Goal: Entertainment & Leisure: Consume media (video, audio)

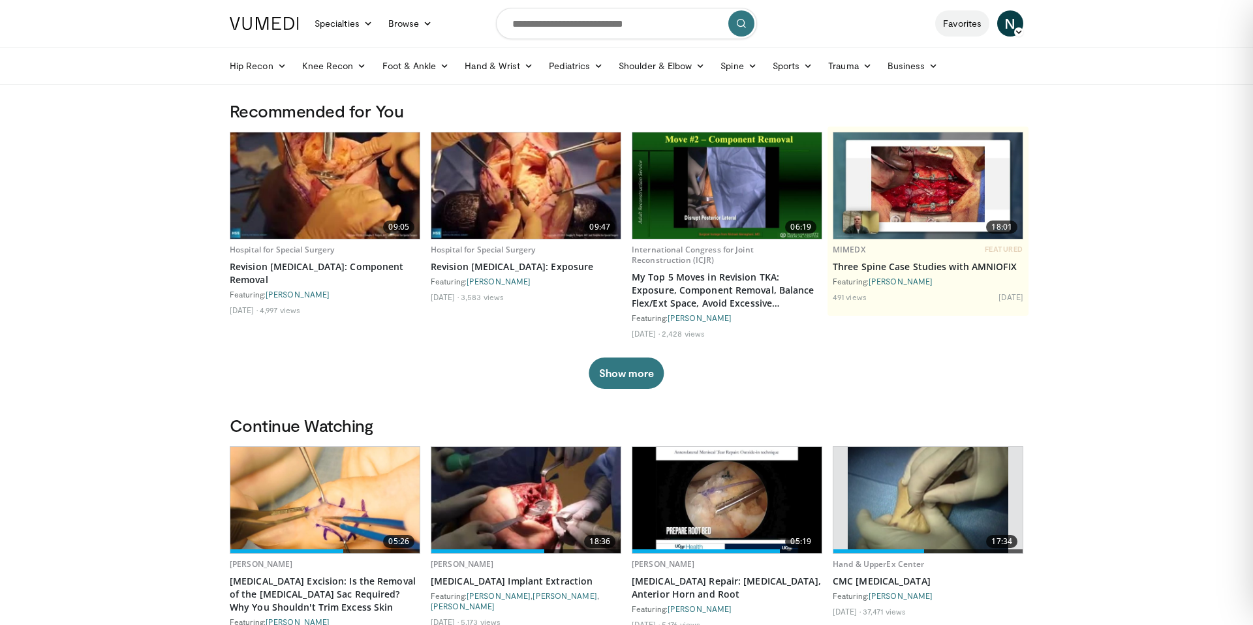
click at [970, 25] on link "Favorites" at bounding box center [962, 23] width 54 height 26
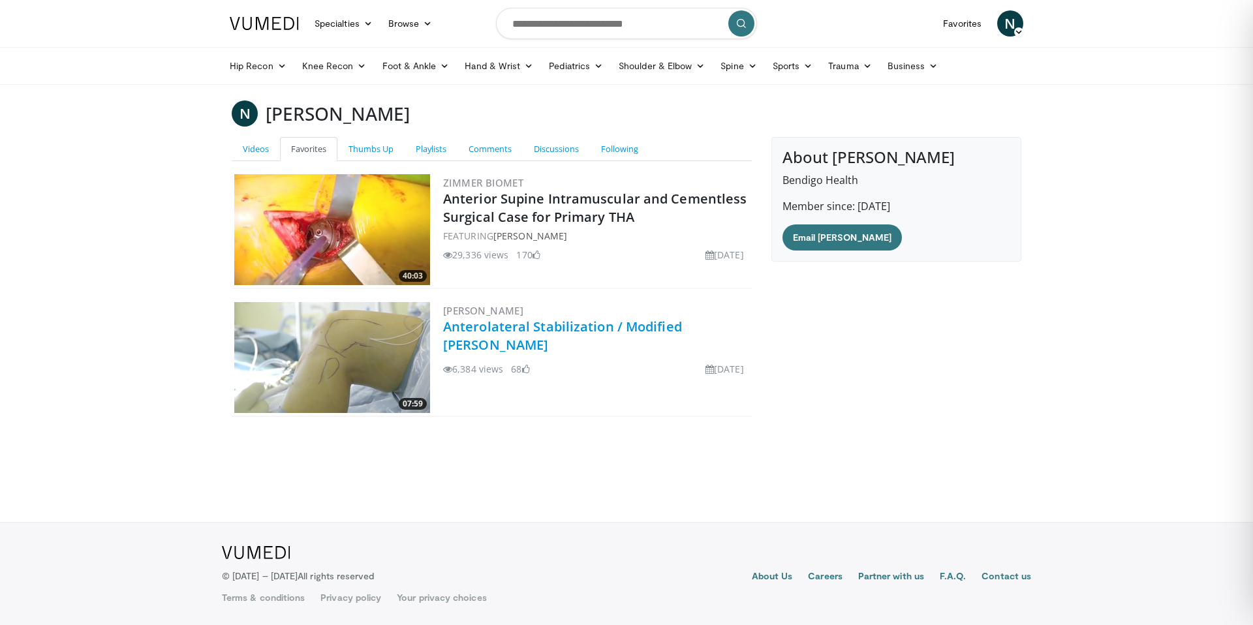
click at [477, 332] on link "Anterolateral Stabilization / Modified [PERSON_NAME]" at bounding box center [562, 336] width 239 height 36
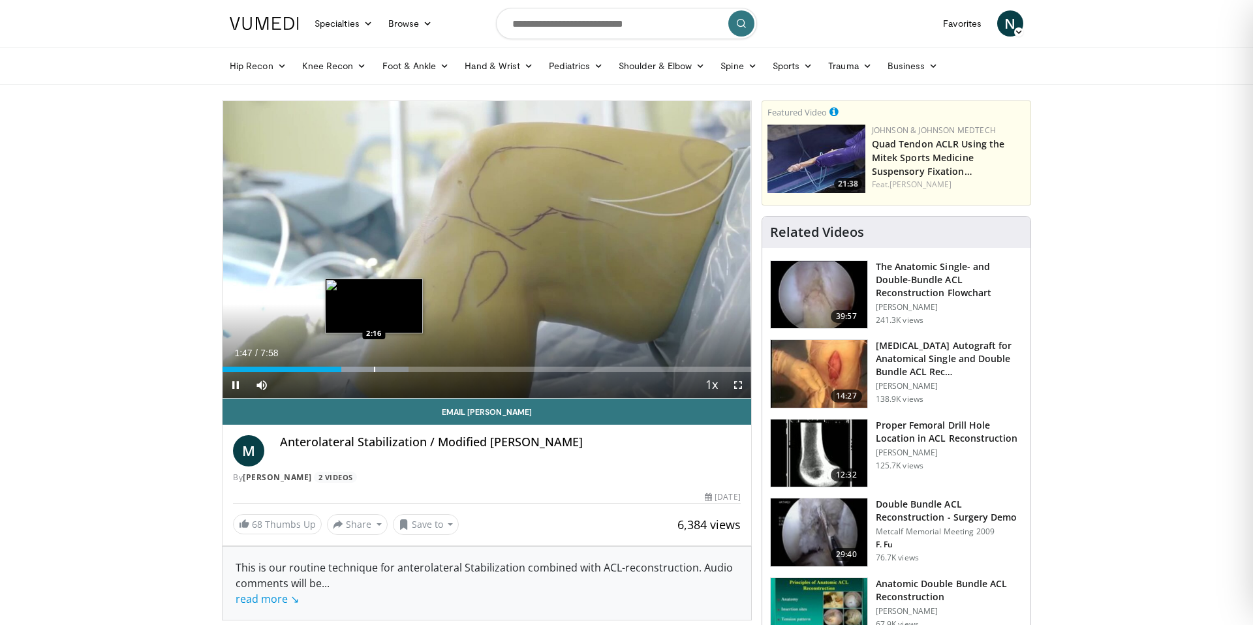
click at [374, 367] on div "Progress Bar" at bounding box center [374, 369] width 1 height 5
click at [411, 367] on div "Progress Bar" at bounding box center [411, 369] width 1 height 5
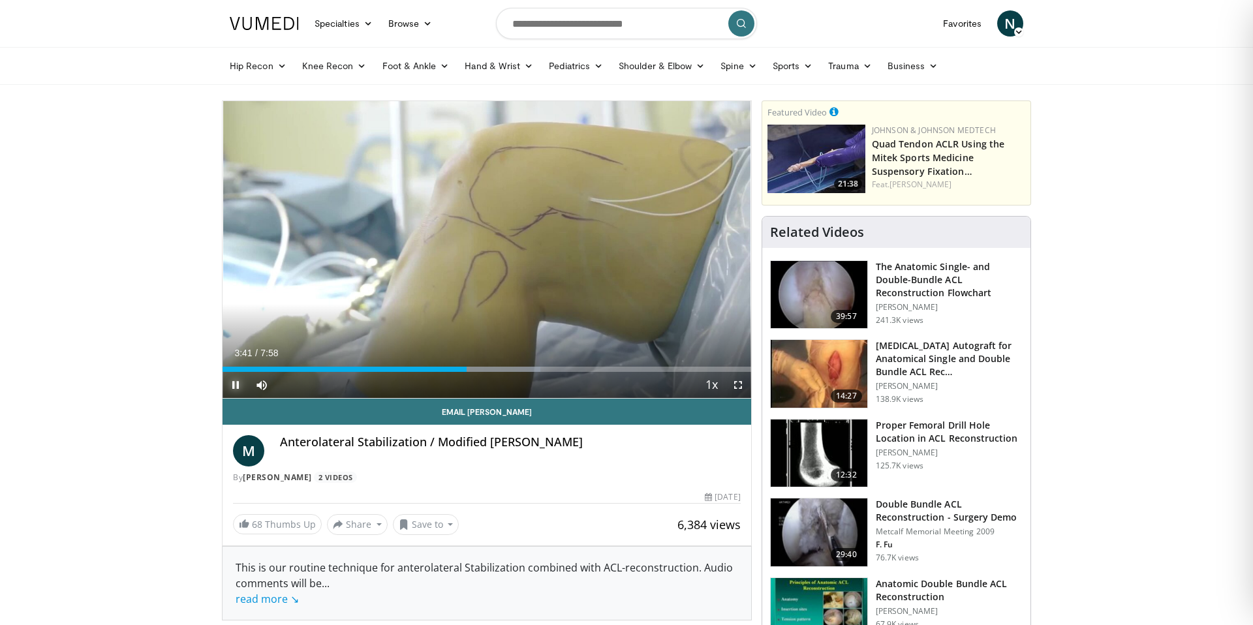
click at [236, 388] on span "Video Player" at bounding box center [236, 385] width 26 height 26
